Goal: Information Seeking & Learning: Learn about a topic

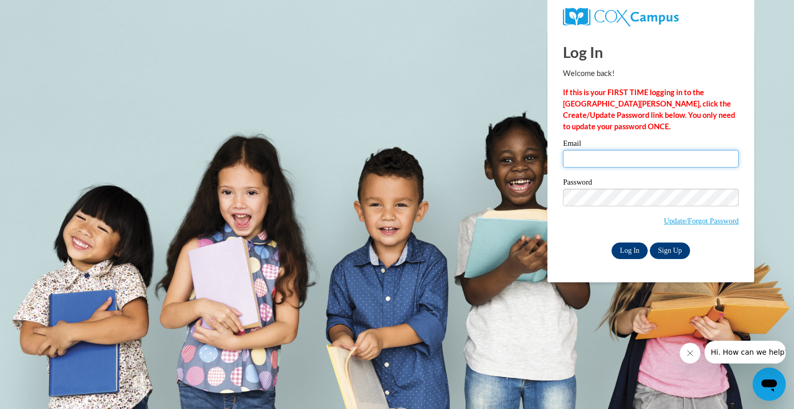
type input "kobse@swallowschool.org"
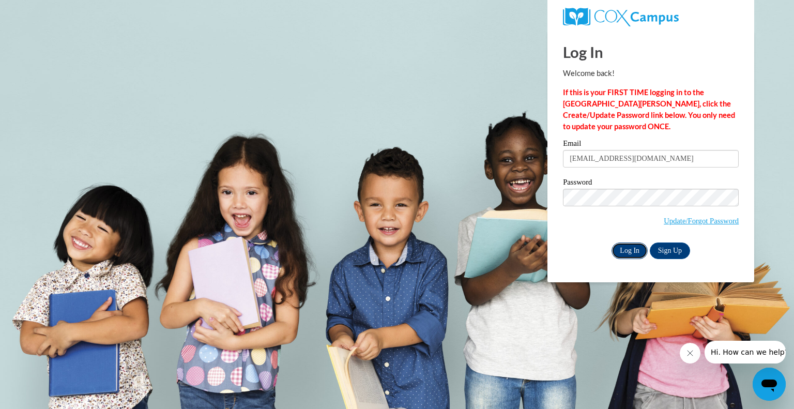
click at [639, 256] on input "Log In" at bounding box center [630, 250] width 36 height 17
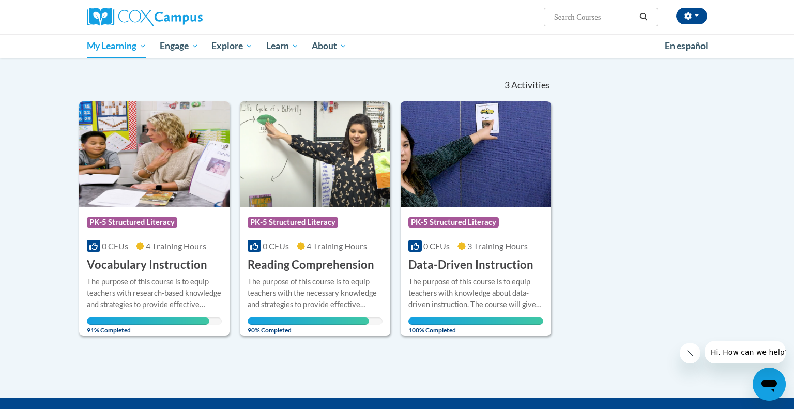
scroll to position [90, 0]
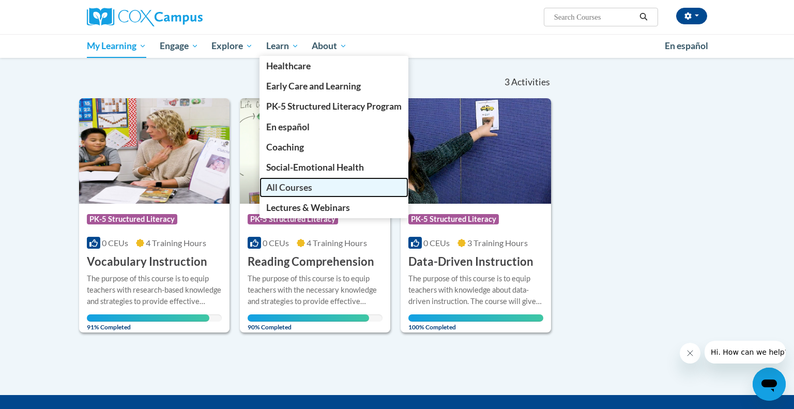
click at [317, 187] on link "All Courses" at bounding box center [334, 187] width 149 height 20
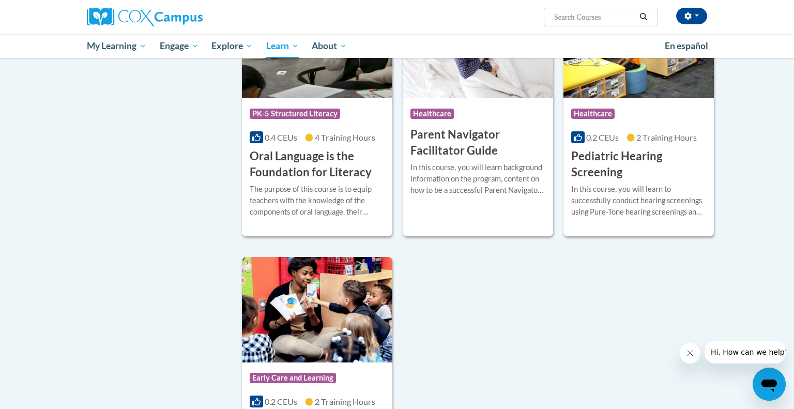
scroll to position [2157, 0]
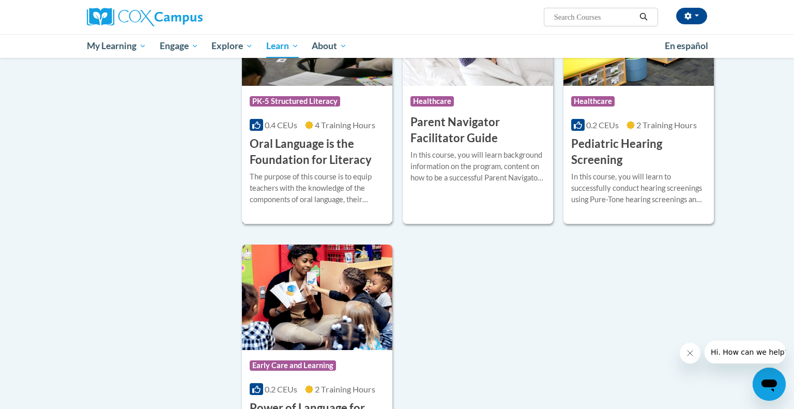
click at [315, 168] on h3 "Oral Language is the Foundation for Literacy" at bounding box center [317, 152] width 135 height 32
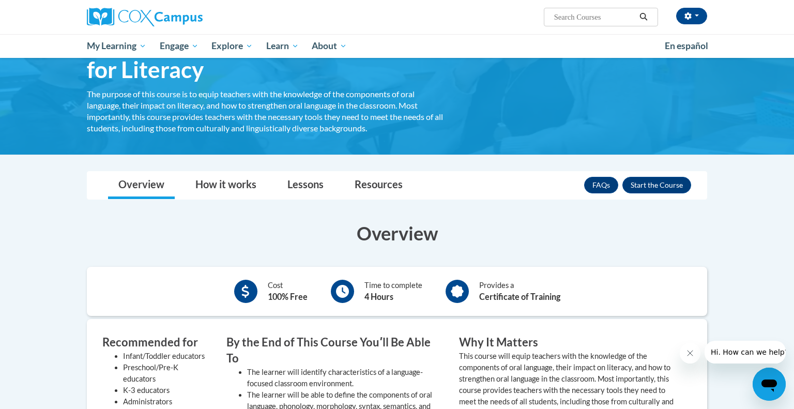
scroll to position [157, 0]
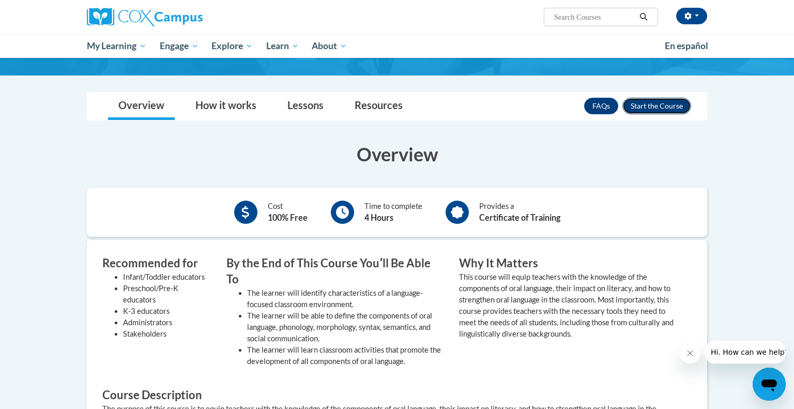
click at [671, 107] on button "Enroll" at bounding box center [657, 106] width 69 height 17
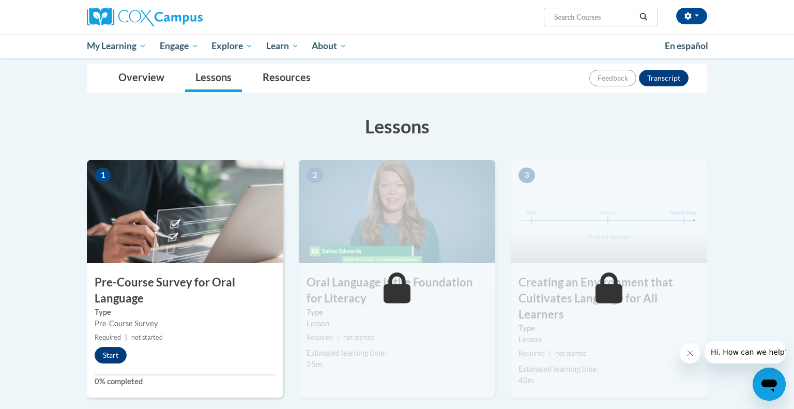
scroll to position [132, 0]
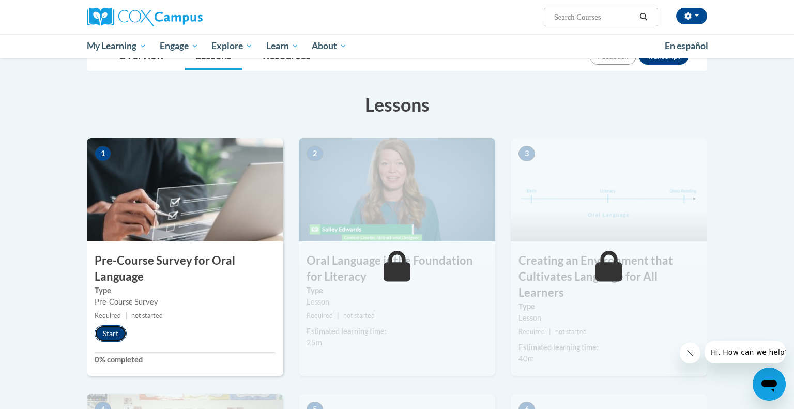
click at [116, 332] on button "Start" at bounding box center [111, 333] width 32 height 17
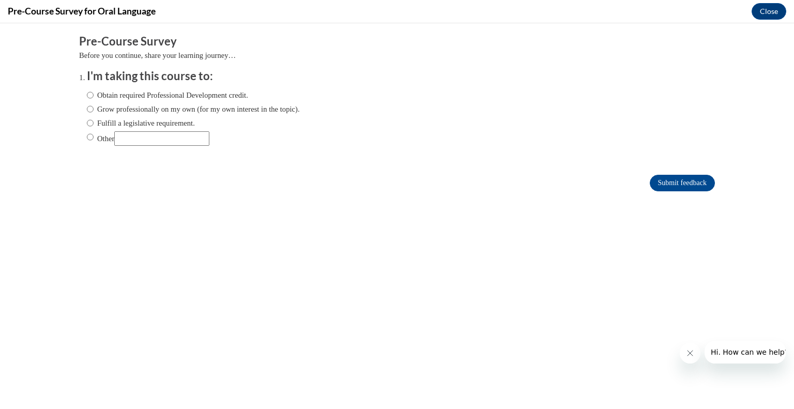
scroll to position [0, 0]
click at [89, 97] on input "Obtain required Professional Development credit." at bounding box center [90, 94] width 7 height 11
radio input "true"
click at [89, 107] on input "Grow professionally on my own (for my own interest in the topic)." at bounding box center [90, 108] width 7 height 11
radio input "true"
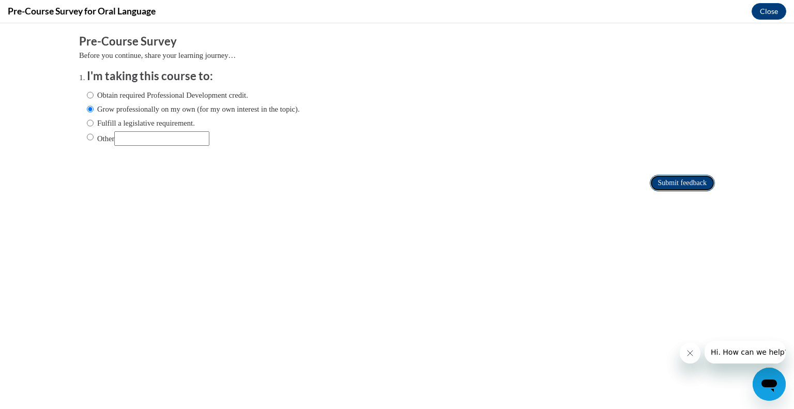
click at [685, 181] on input "Submit feedback" at bounding box center [682, 183] width 65 height 17
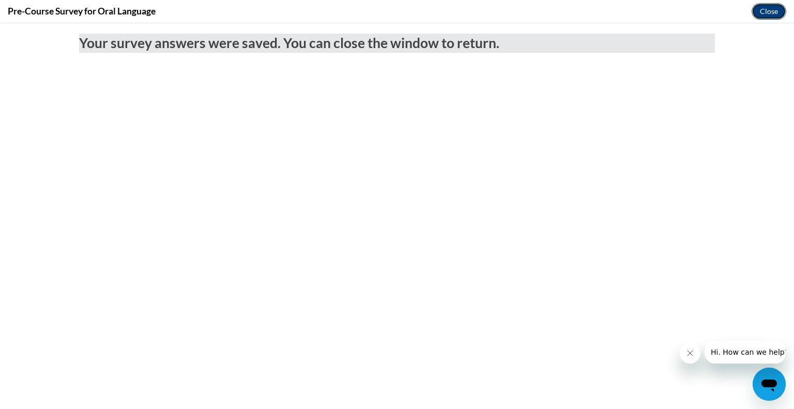
click at [769, 10] on button "Close" at bounding box center [769, 11] width 35 height 17
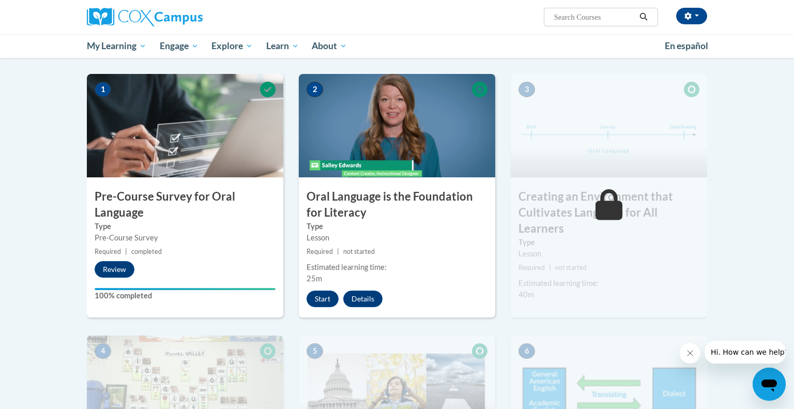
scroll to position [196, 0]
click at [327, 296] on button "Start" at bounding box center [323, 298] width 32 height 17
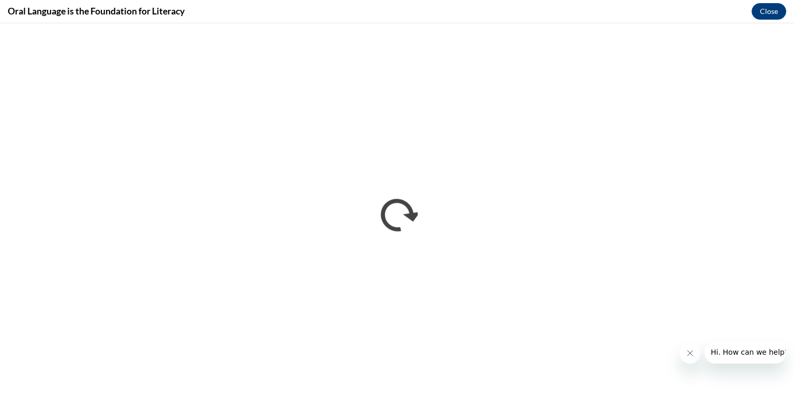
scroll to position [0, 0]
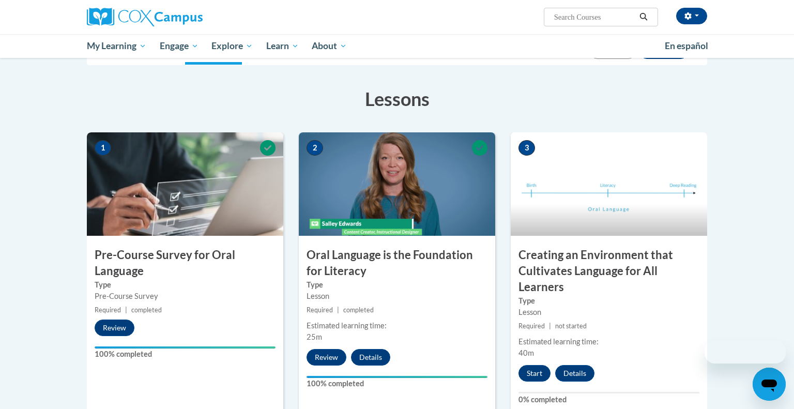
scroll to position [226, 0]
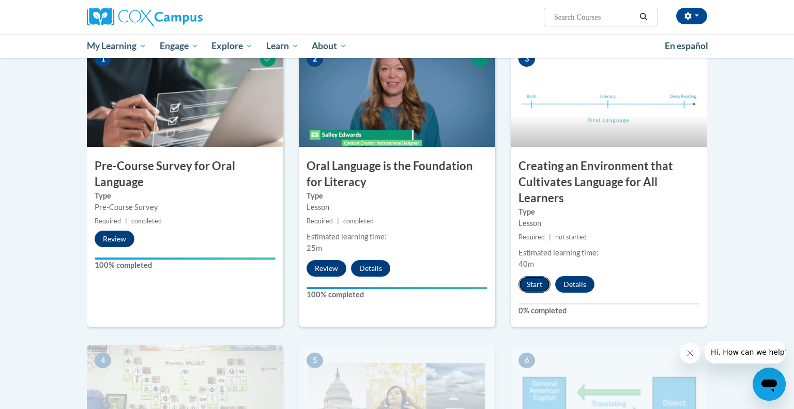
click at [535, 283] on button "Start" at bounding box center [535, 284] width 32 height 17
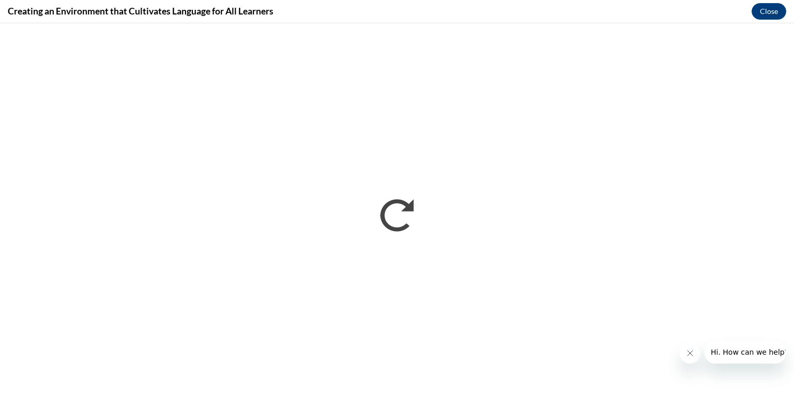
scroll to position [0, 0]
